Goal: Check status: Check status

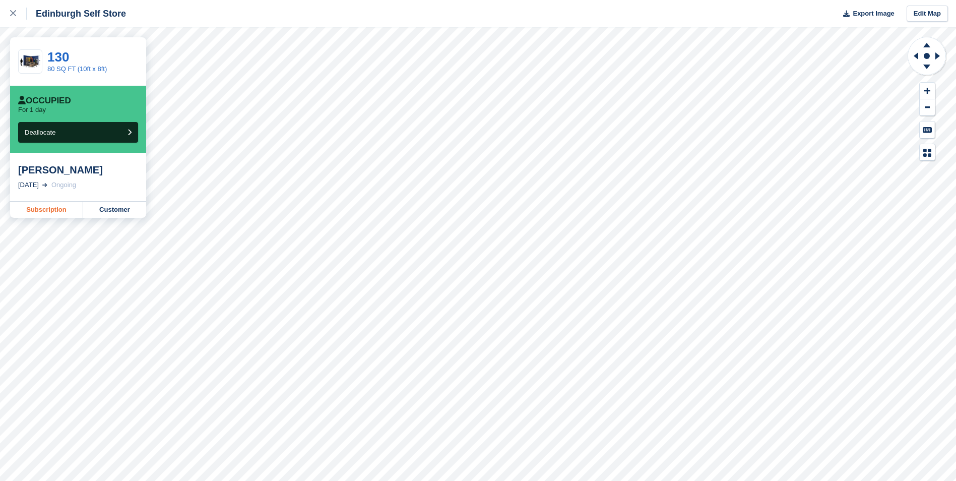
click at [44, 211] on link "Subscription" at bounding box center [46, 210] width 73 height 16
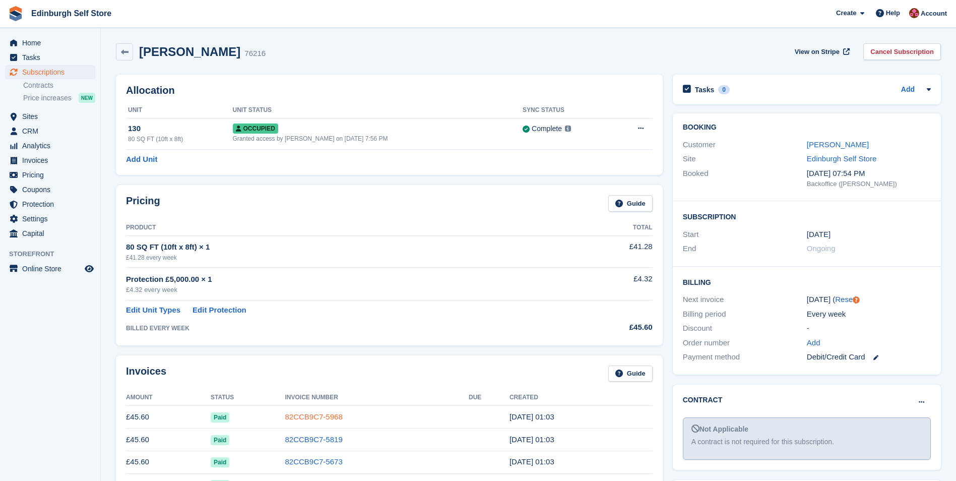
click at [321, 419] on link "82CCB9C7-5968" at bounding box center [313, 416] width 57 height 9
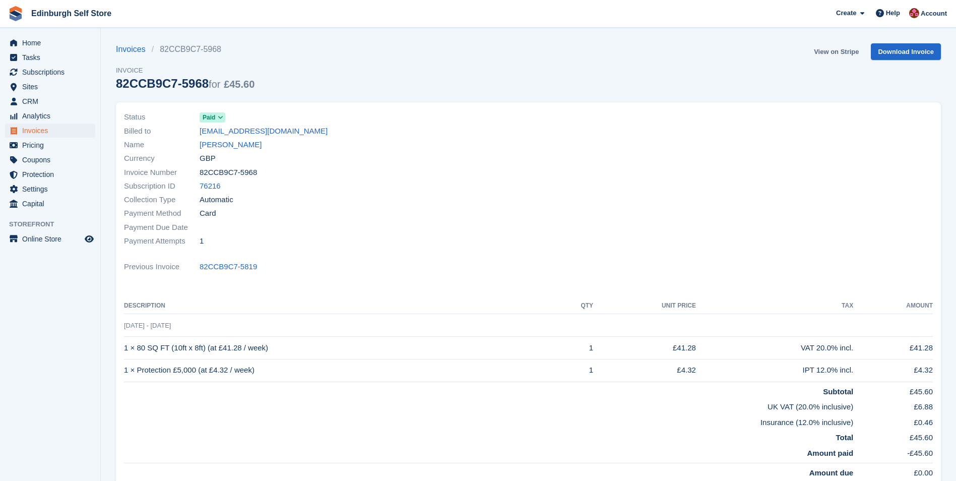
click at [831, 53] on link "View on Stripe" at bounding box center [836, 51] width 53 height 17
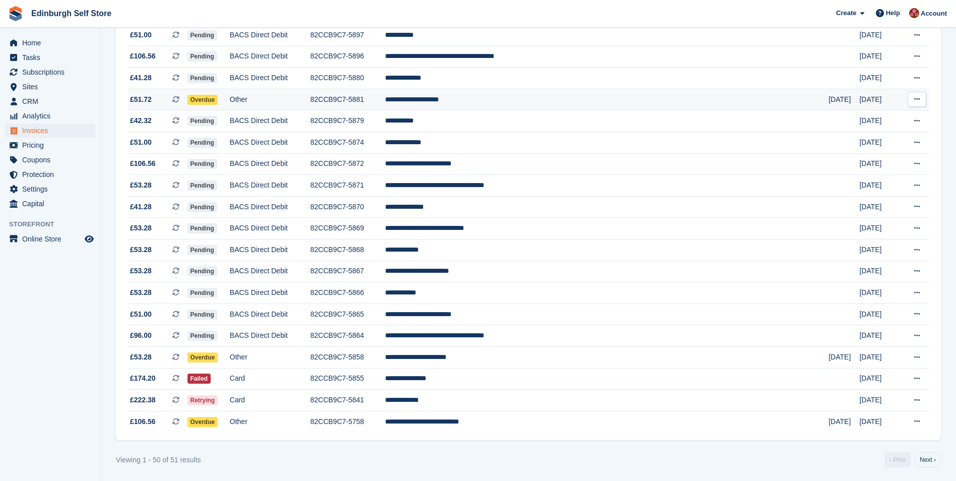
scroll to position [811, 0]
